Goal: Information Seeking & Learning: Learn about a topic

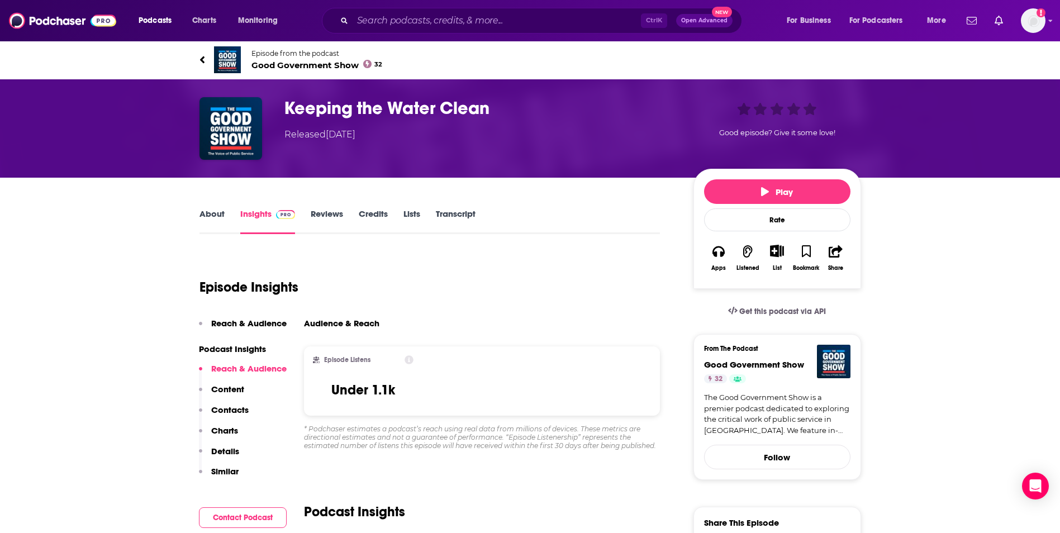
click at [214, 214] on link "About" at bounding box center [212, 221] width 25 height 26
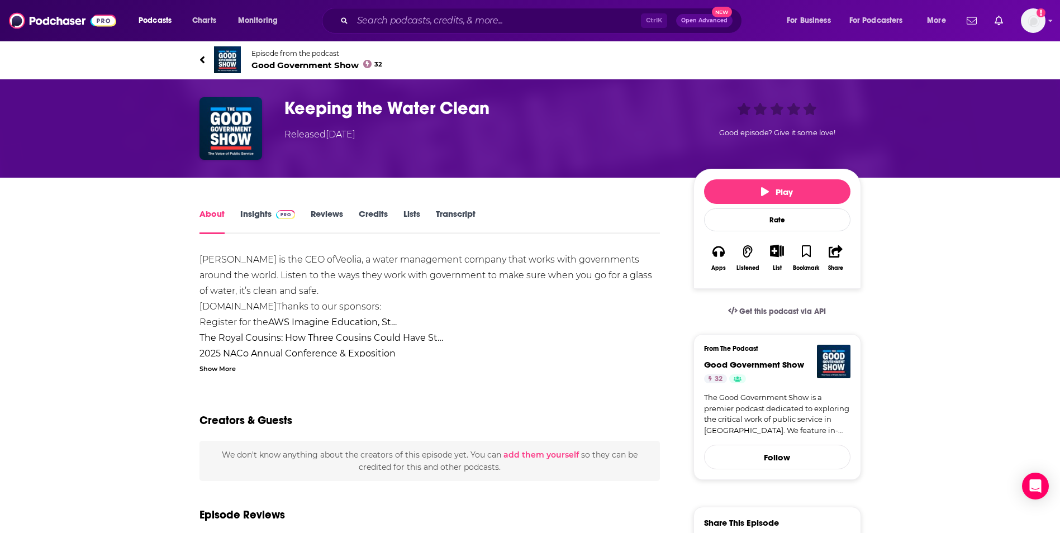
click at [227, 371] on div "Show More" at bounding box center [218, 368] width 36 height 11
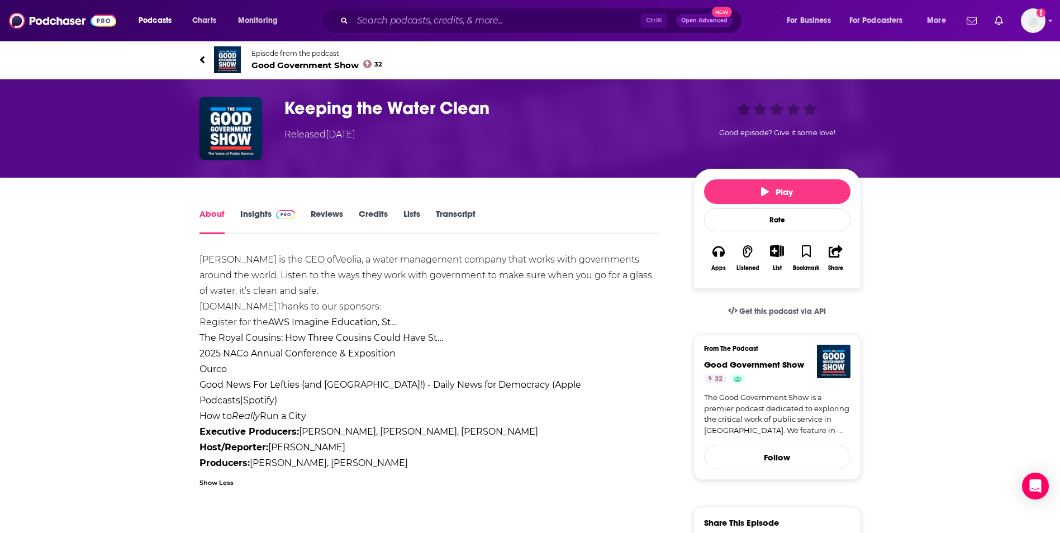
click at [394, 324] on strong "AWS Imagine Education, St…" at bounding box center [332, 322] width 129 height 11
click at [292, 322] on strong "AWS Imagine Education, St…" at bounding box center [332, 322] width 129 height 11
click at [283, 320] on strong "AWS Imagine Education, St…" at bounding box center [332, 322] width 129 height 11
click at [298, 355] on link "2025 NACo Annual Conference & Exposition" at bounding box center [298, 353] width 196 height 11
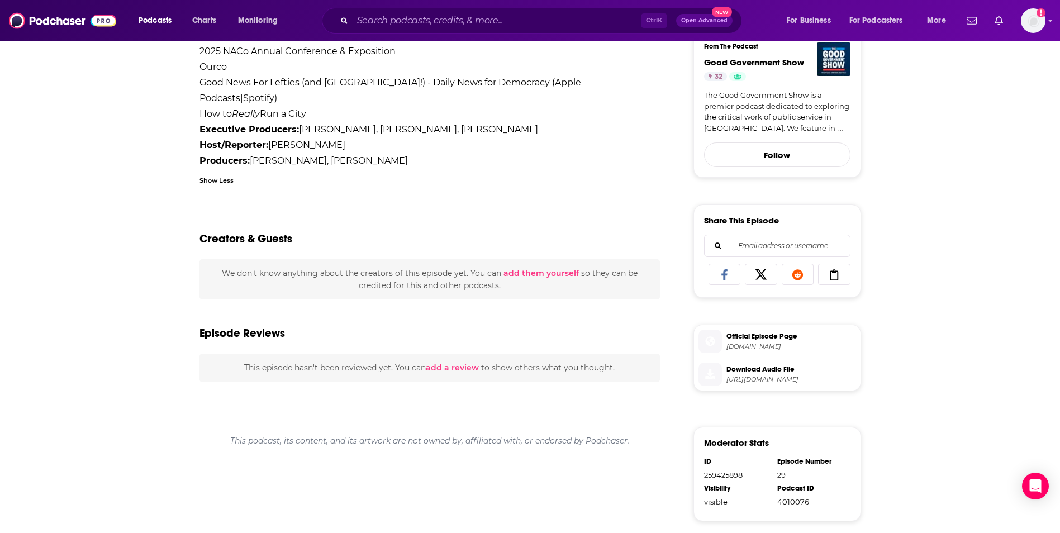
scroll to position [253, 0]
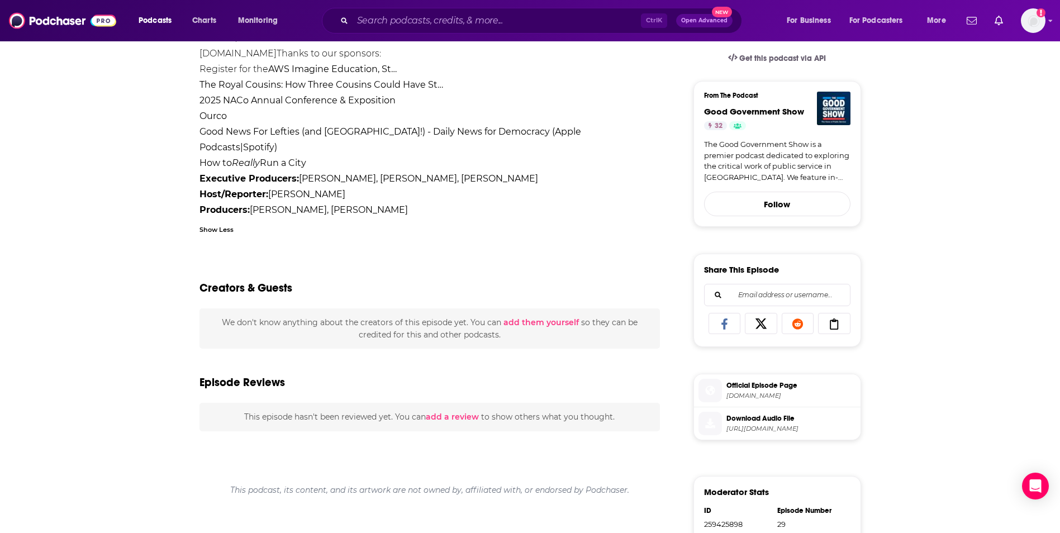
click at [565, 322] on button "add them yourself" at bounding box center [541, 322] width 75 height 9
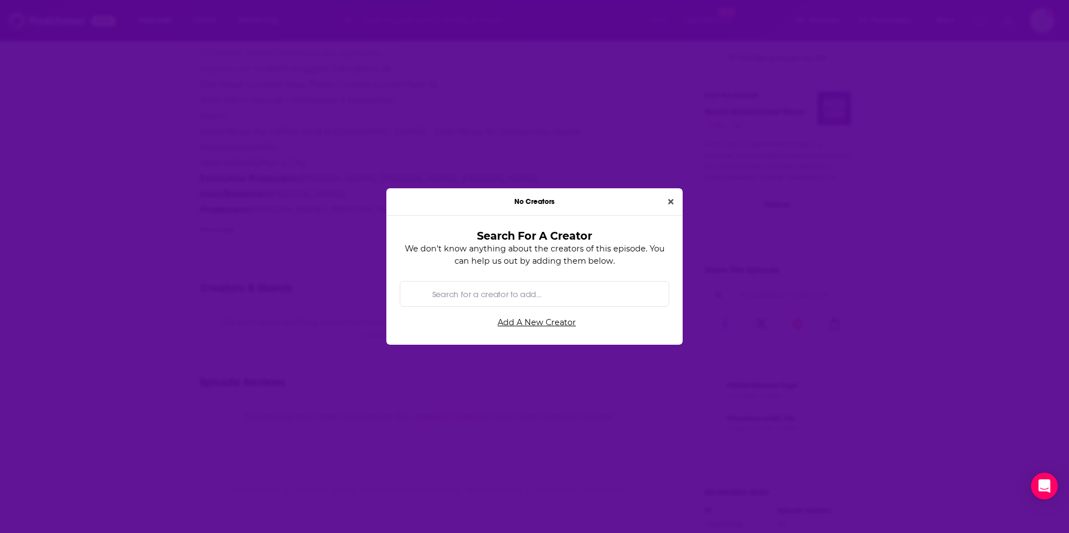
click at [671, 203] on icon "Close" at bounding box center [671, 202] width 6 height 8
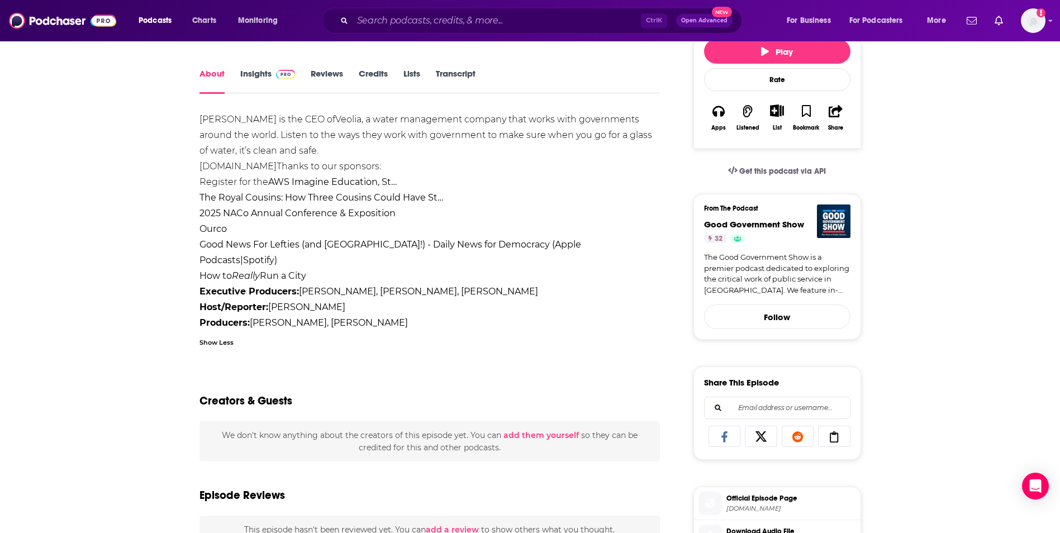
scroll to position [65, 0]
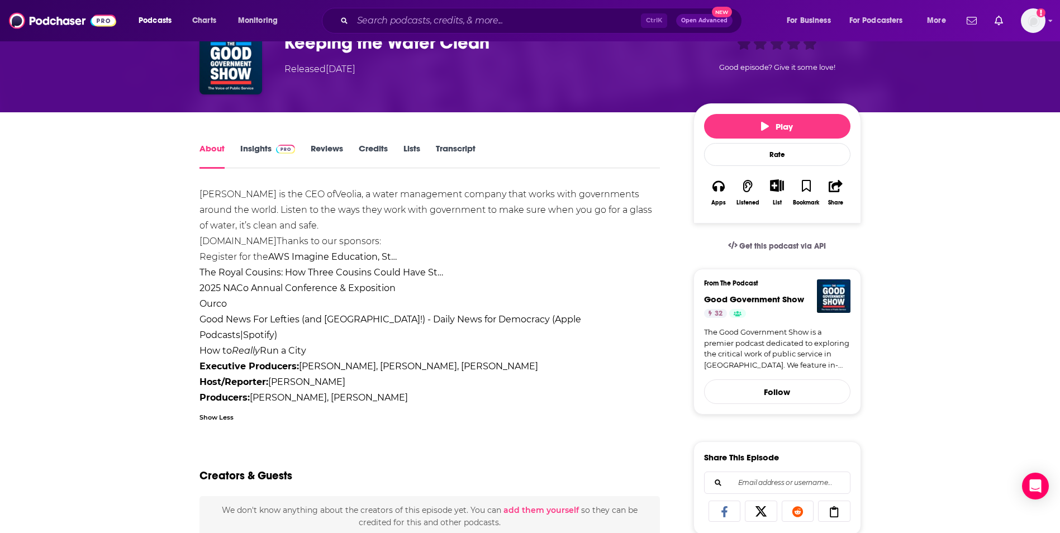
click at [463, 150] on link "Transcript" at bounding box center [456, 156] width 40 height 26
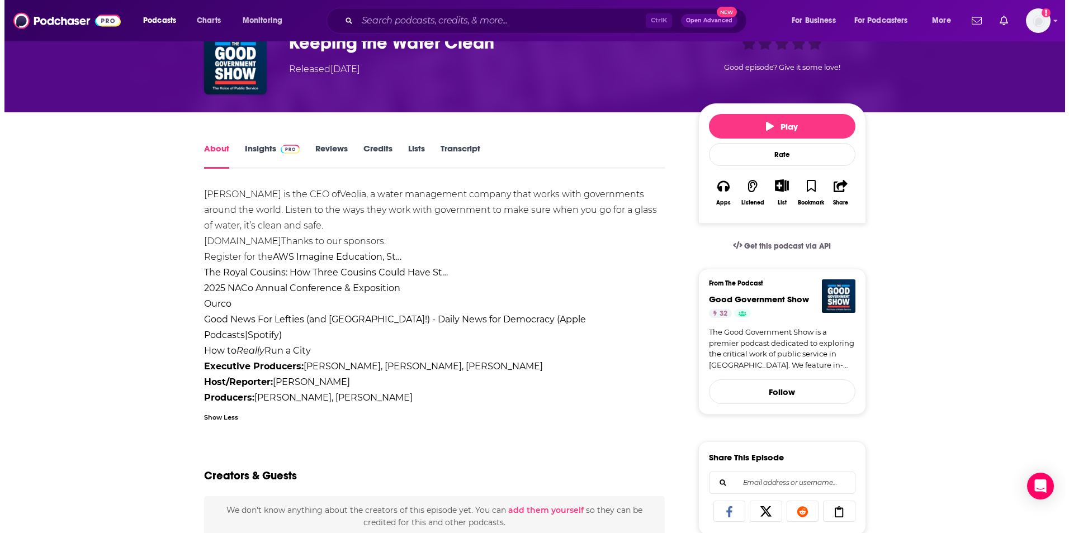
scroll to position [0, 0]
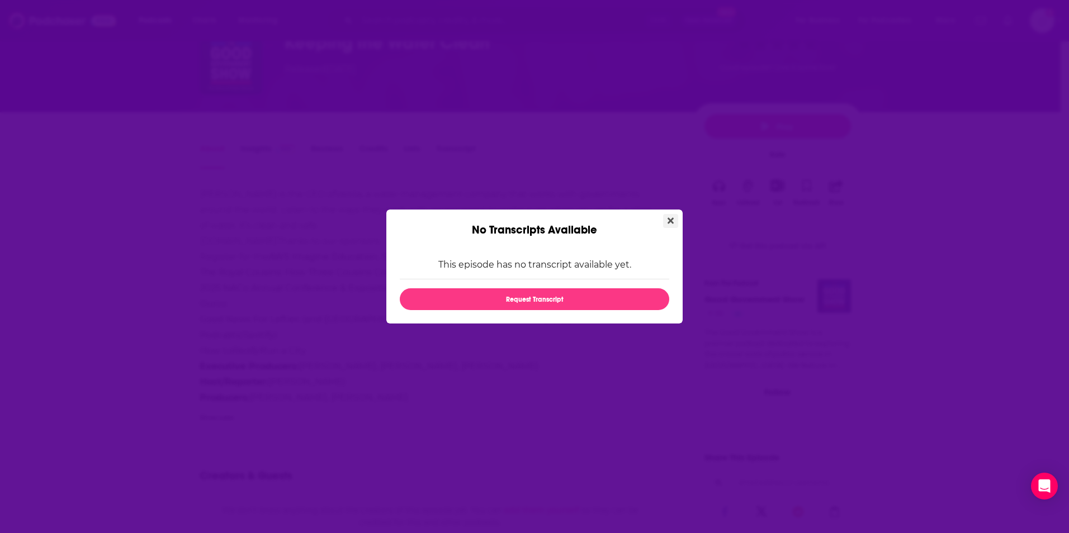
click at [667, 221] on button "Close" at bounding box center [670, 221] width 15 height 14
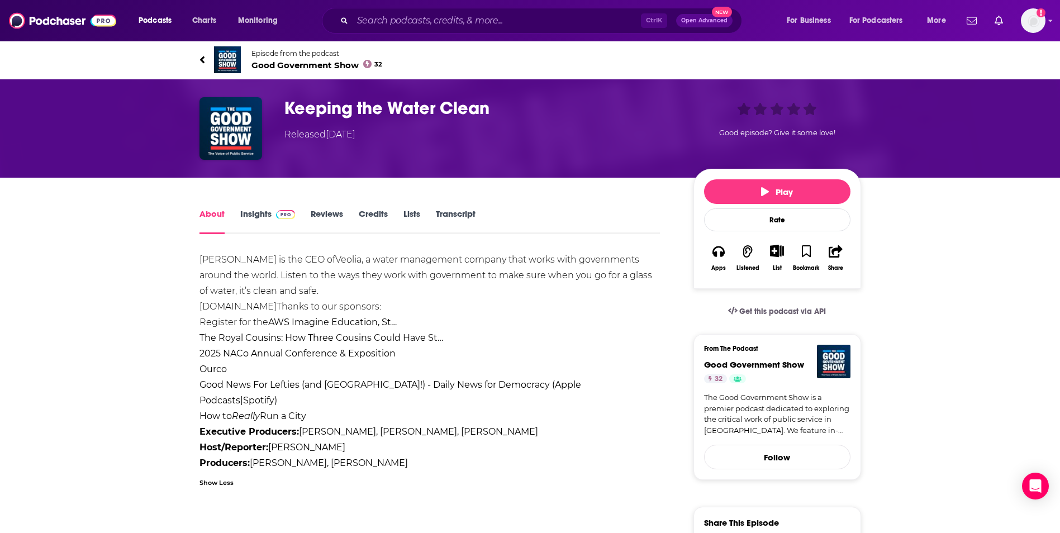
click at [338, 213] on link "Reviews" at bounding box center [327, 221] width 32 height 26
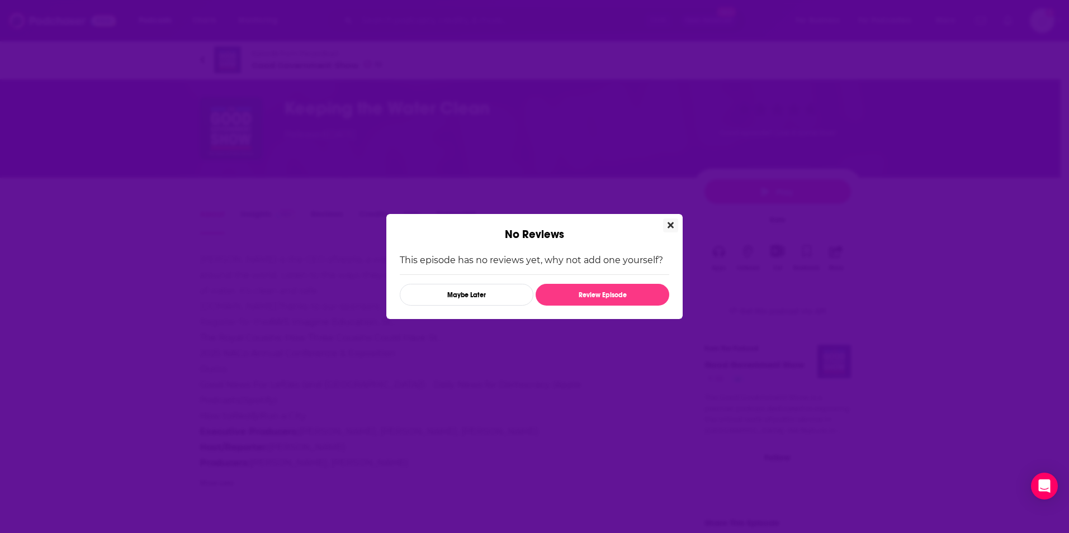
click at [666, 228] on button "Close" at bounding box center [670, 226] width 15 height 14
